Goal: Task Accomplishment & Management: Use online tool/utility

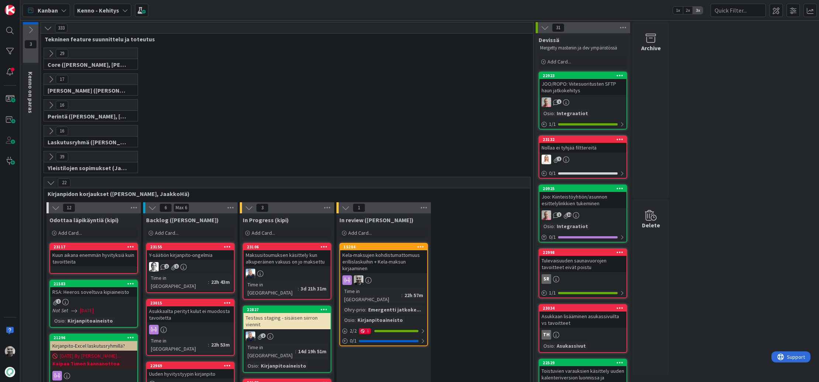
click at [257, 65] on div "29 Core ([PERSON_NAME], [PERSON_NAME], [PERSON_NAME], [PERSON_NAME], [PERSON_NA…" at bounding box center [286, 61] width 489 height 26
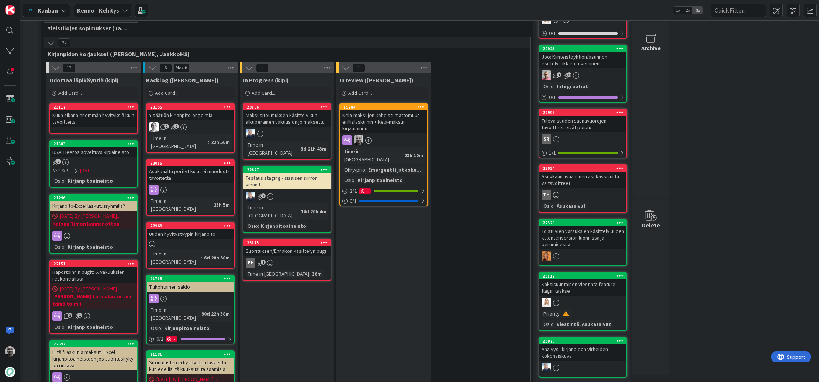
scroll to position [140, 0]
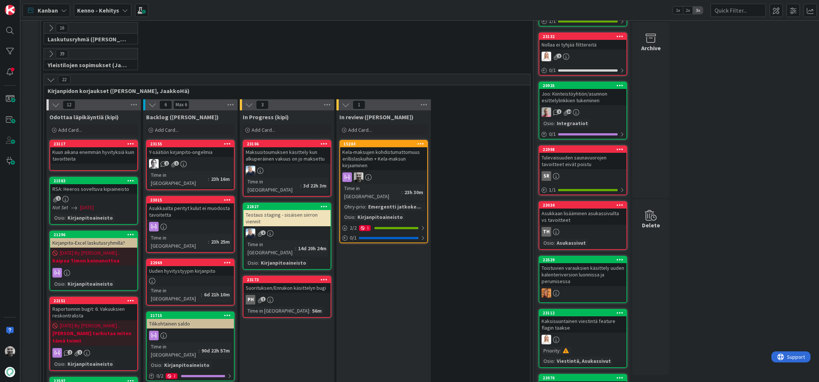
scroll to position [103, 0]
click at [186, 152] on div "Y-säätiön kirjanpito-ongelmia" at bounding box center [190, 152] width 87 height 10
click at [177, 204] on div "Asukkaalta perityt kulut ei muodosta tavoitetta" at bounding box center [190, 211] width 87 height 16
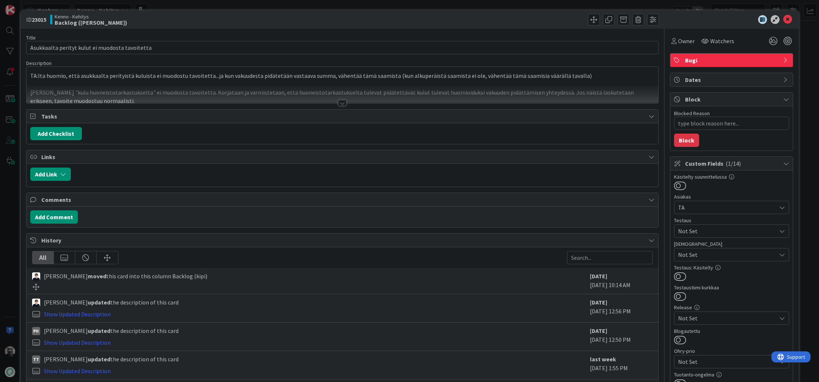
click at [344, 103] on div at bounding box center [342, 103] width 8 height 6
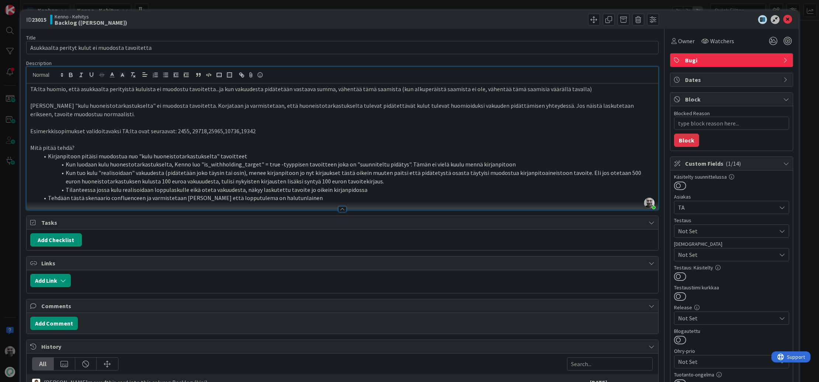
click at [354, 87] on p "TA:lta huomio, että asukkaalta perityistä kuluista ei muodostu tavoitetta...ja …" at bounding box center [342, 89] width 624 height 8
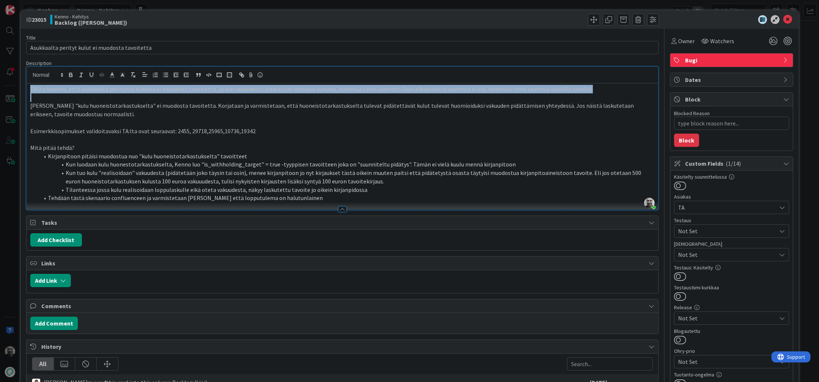
click at [354, 87] on p "TA:lta huomio, että asukkaalta perityistä kuluista ei muodostu tavoitetta...ja …" at bounding box center [342, 89] width 624 height 8
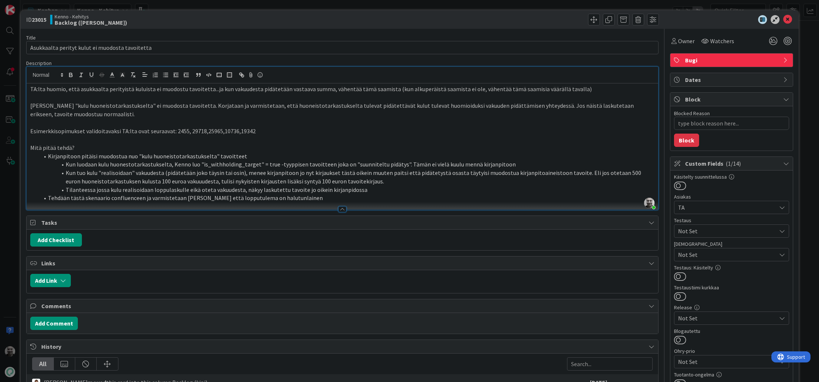
click at [172, 110] on p "Eli "kulu huoneistotarkastukselta" ei muodosta tavoitetta. Korjataan ja varmist…" at bounding box center [342, 109] width 624 height 17
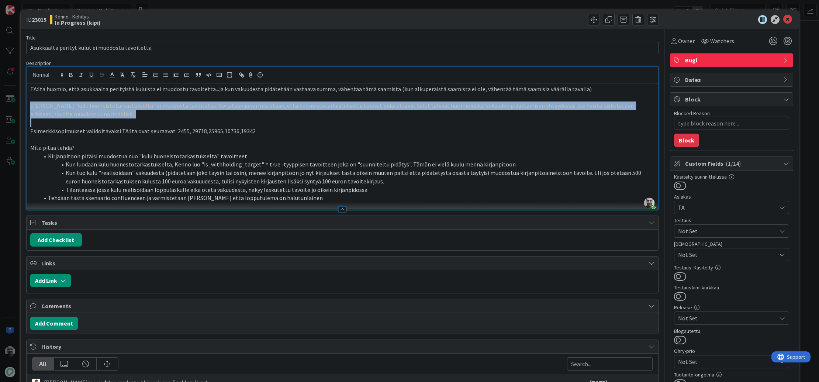
click at [172, 110] on p "Eli "kulu huoneistotarkastukselta" ei muodosta tavoitetta. Korjataan ja varmist…" at bounding box center [342, 109] width 624 height 17
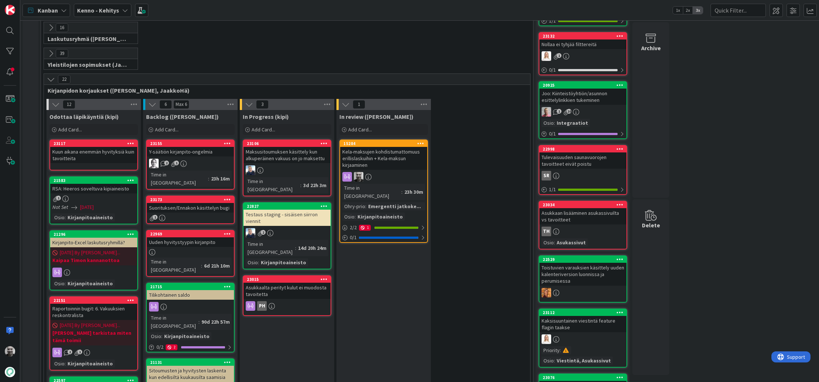
click at [194, 203] on div "Suorituksen/Ennakon käsittelyn bugi" at bounding box center [190, 208] width 87 height 10
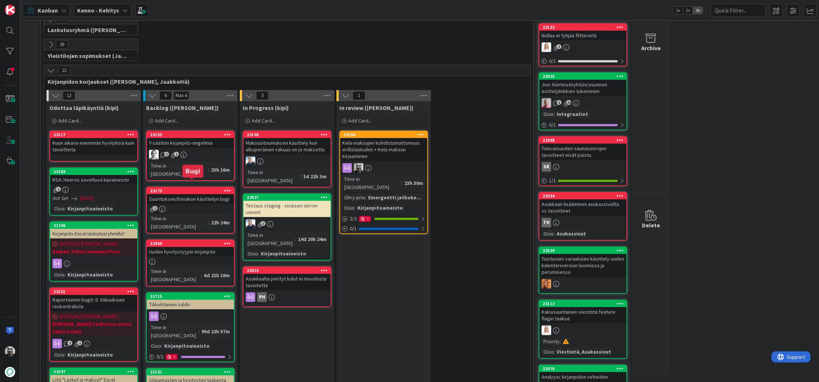
scroll to position [114, 0]
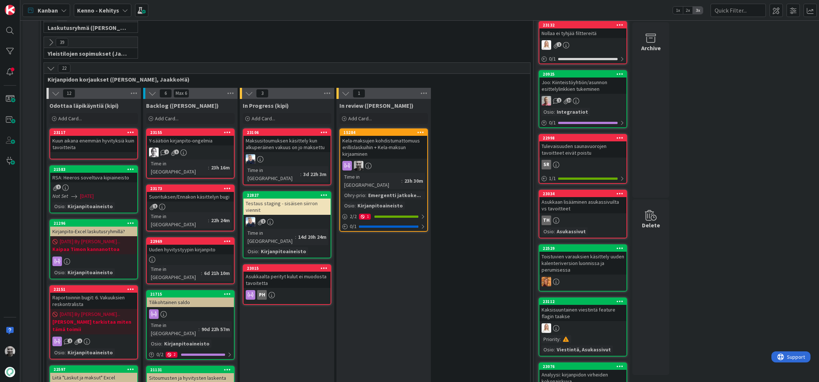
click at [292, 272] on div "Asukkaalta perityt kulut ei muodosta tavoitetta" at bounding box center [287, 280] width 87 height 16
click at [191, 192] on div "Suorituksen/Ennakon käsittelyn bugi" at bounding box center [190, 197] width 87 height 10
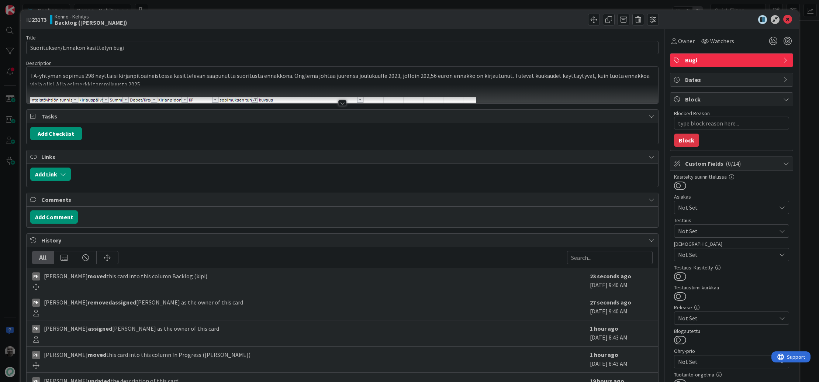
click at [341, 103] on div at bounding box center [342, 103] width 8 height 6
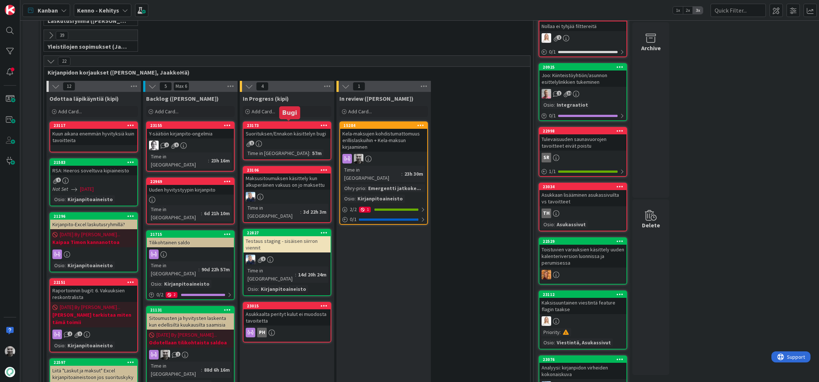
click at [282, 124] on div "23173" at bounding box center [289, 125] width 84 height 5
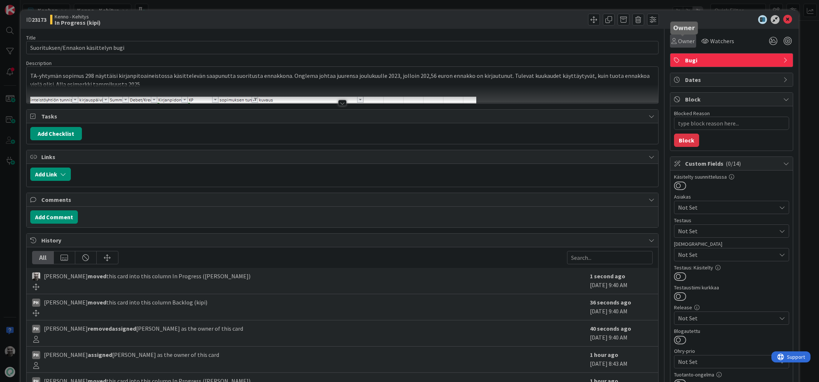
click at [690, 41] on span "Owner" at bounding box center [686, 41] width 17 height 9
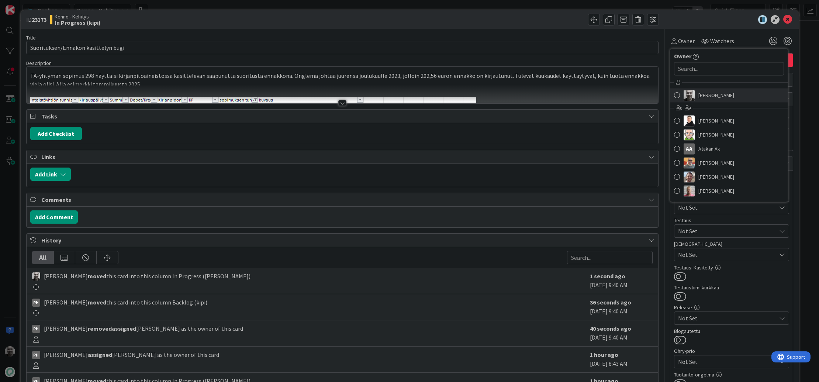
click at [715, 98] on span "Jaakko Hämäläinen" at bounding box center [716, 95] width 36 height 11
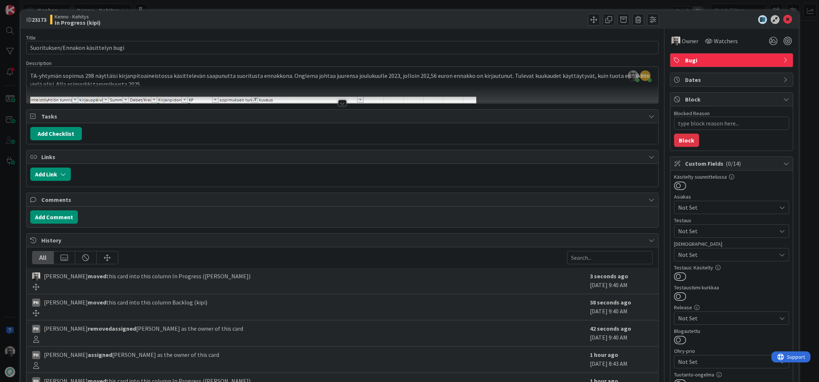
click at [521, 17] on div at bounding box center [501, 20] width 315 height 12
click at [508, 4] on div "ID 23173 Kenno - Kehitys In Progress (kipi) Title 35 / 128 Suorituksen/Ennakon …" at bounding box center [409, 191] width 819 height 382
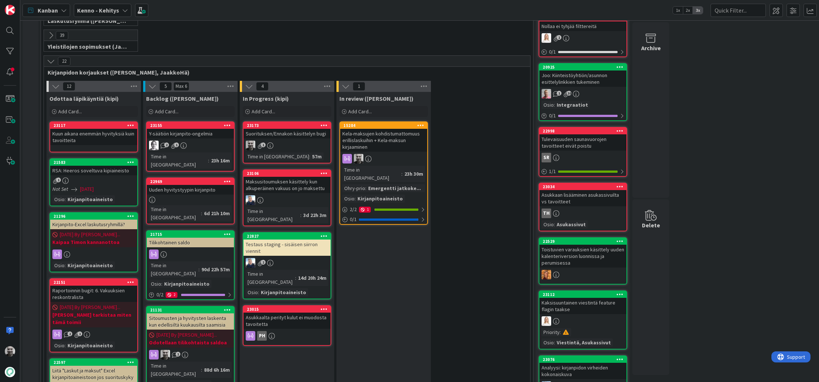
click at [286, 134] on div "Suorituksen/Ennakon käsittelyn bugi" at bounding box center [287, 134] width 87 height 10
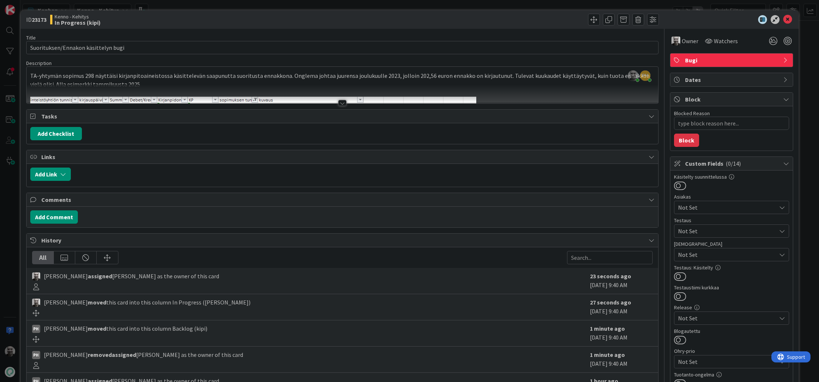
click at [38, 18] on b "23173" at bounding box center [39, 19] width 15 height 7
copy b "23173"
click at [167, 24] on div "Kenno - Kehitys In Progress (kipi)" at bounding box center [195, 20] width 291 height 12
type textarea "x"
